Goal: Check status: Check status

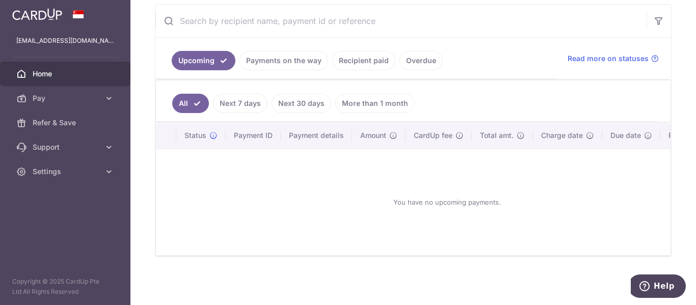
scroll to position [147, 0]
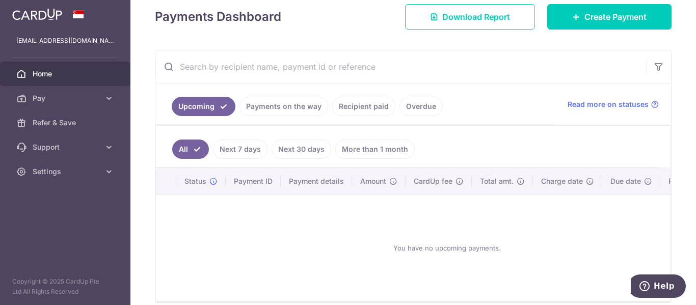
click at [359, 107] on link "Recipient paid" at bounding box center [363, 106] width 63 height 19
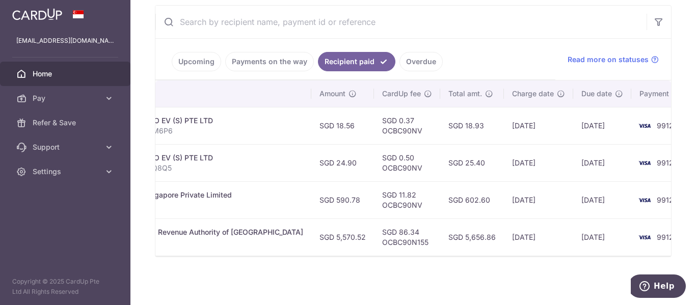
scroll to position [0, 253]
click at [444, 122] on td "SGD 18.93" at bounding box center [471, 125] width 64 height 37
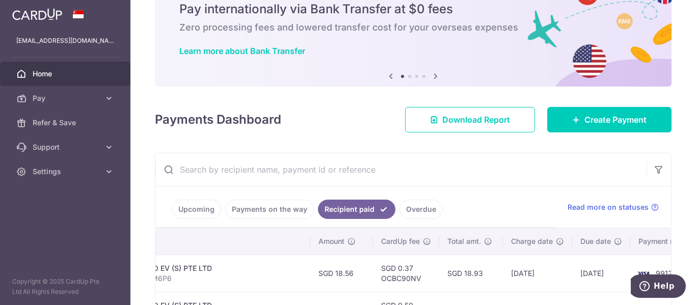
scroll to position [95, 0]
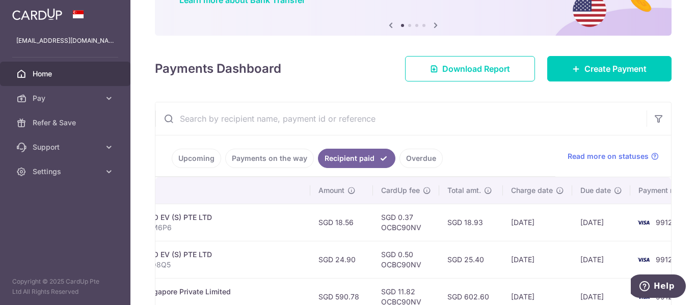
click at [171, 214] on div "Electricity. GENECO EV (S) PTE LTD" at bounding box center [196, 217] width 211 height 10
click at [166, 224] on p "INV-11695528-R3M6P6" at bounding box center [196, 228] width 211 height 10
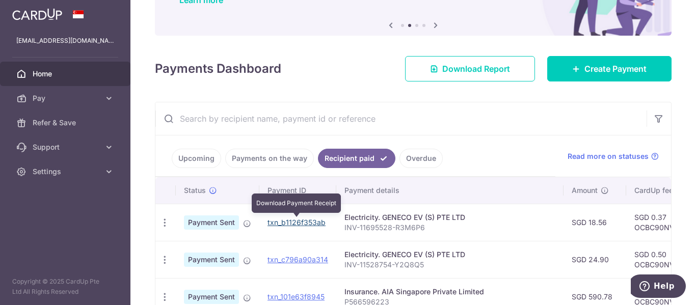
click at [298, 218] on link "txn_b1126f353ab" at bounding box center [296, 222] width 58 height 9
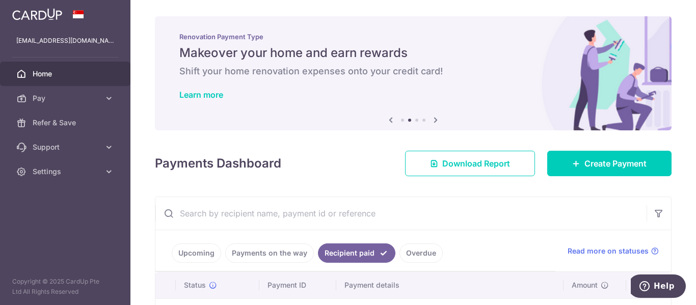
scroll to position [153, 0]
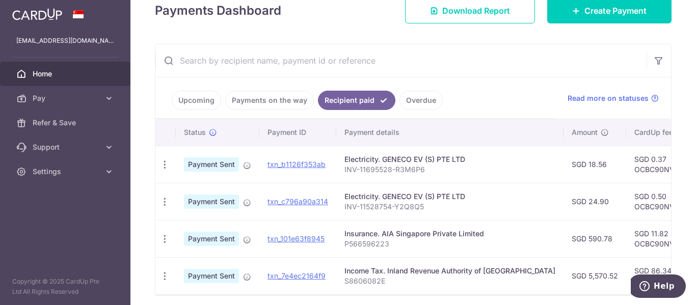
click at [415, 101] on link "Overdue" at bounding box center [420, 100] width 43 height 19
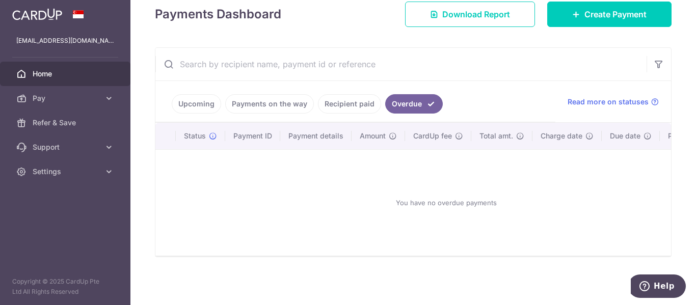
click at [344, 90] on ul "Upcoming Payments on the way Recipient paid Overdue" at bounding box center [355, 101] width 400 height 41
click at [260, 102] on link "Payments on the way" at bounding box center [269, 103] width 89 height 19
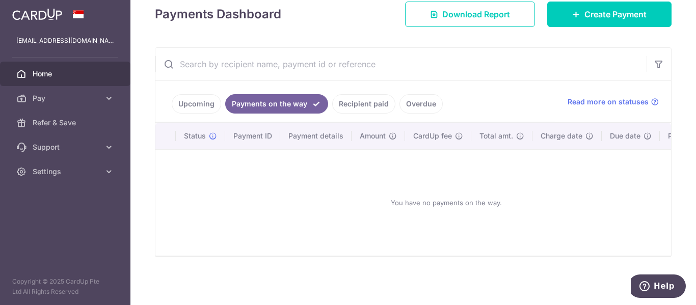
click at [338, 102] on link "Recipient paid" at bounding box center [363, 103] width 63 height 19
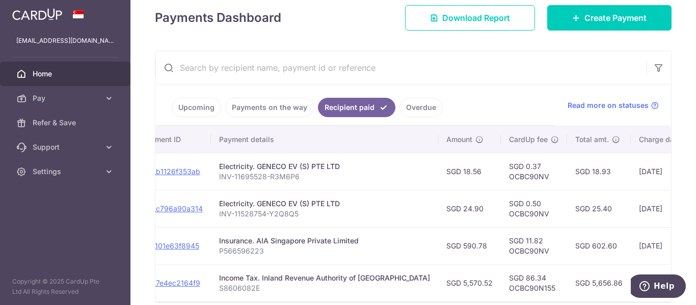
scroll to position [95, 0]
